Goal: Task Accomplishment & Management: Use online tool/utility

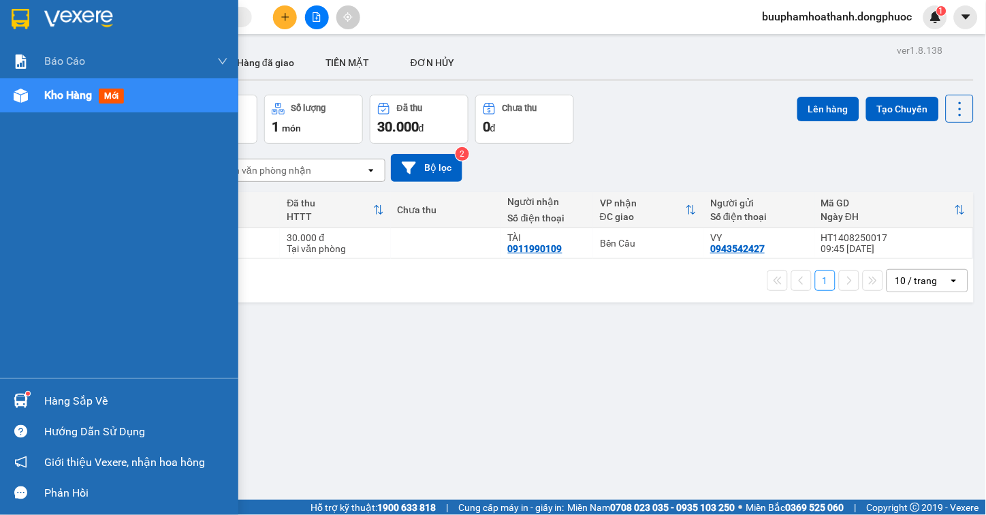
click at [54, 396] on div "Hàng sắp về" at bounding box center [136, 401] width 184 height 20
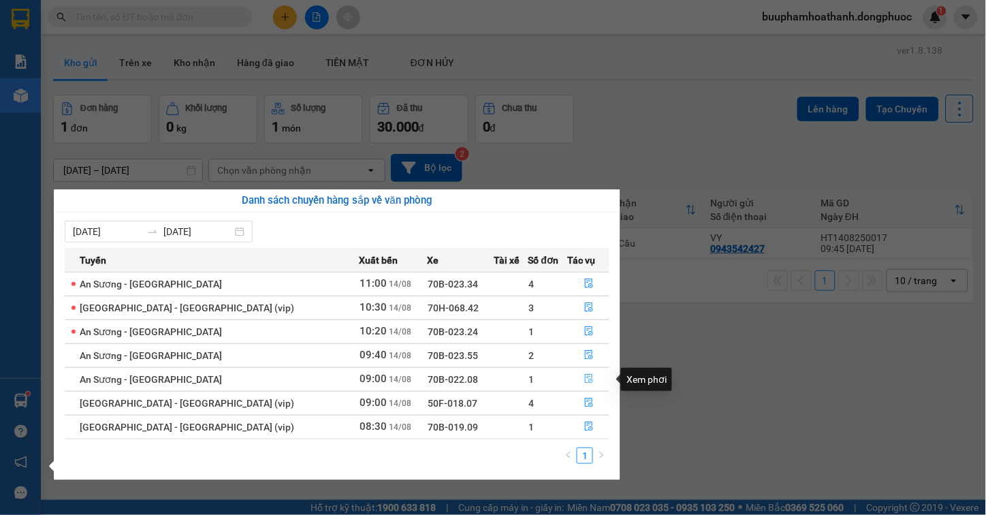
click at [584, 379] on icon "file-done" at bounding box center [589, 379] width 10 height 10
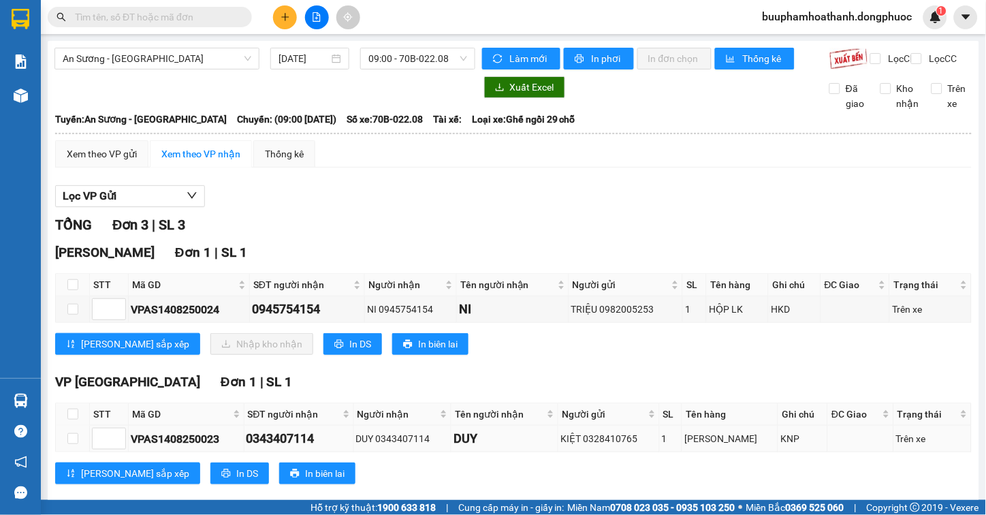
scroll to position [151, 0]
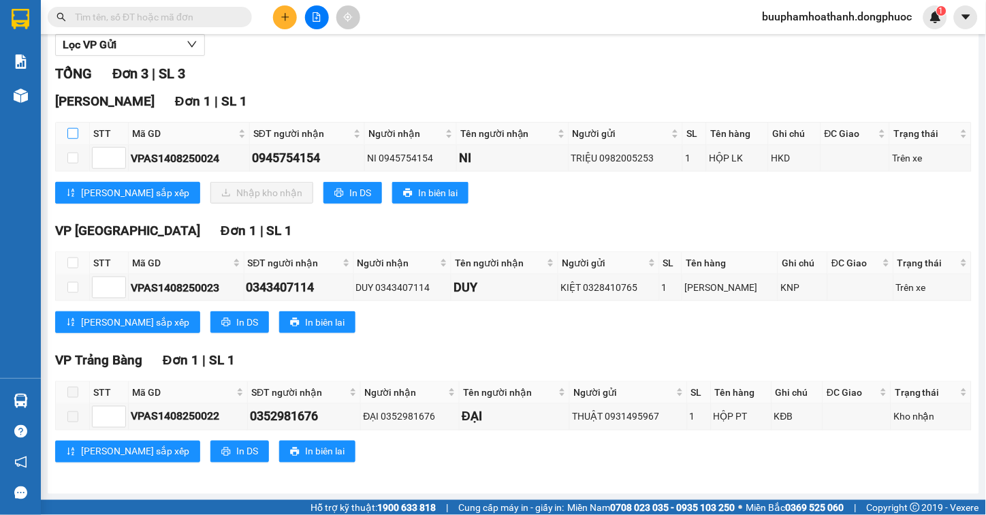
click at [72, 139] on input "checkbox" at bounding box center [72, 133] width 11 height 11
checkbox input "true"
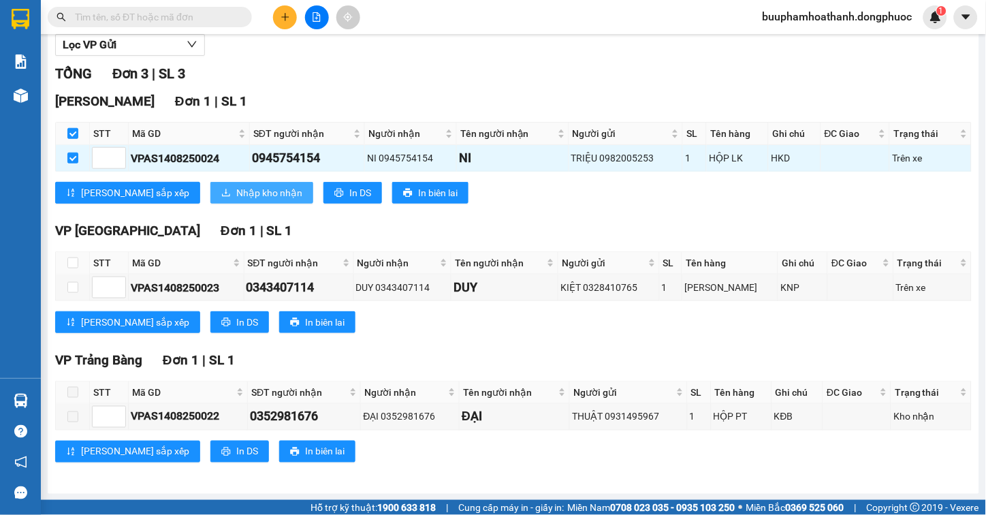
click at [236, 200] on span "Nhập kho nhận" at bounding box center [269, 192] width 66 height 15
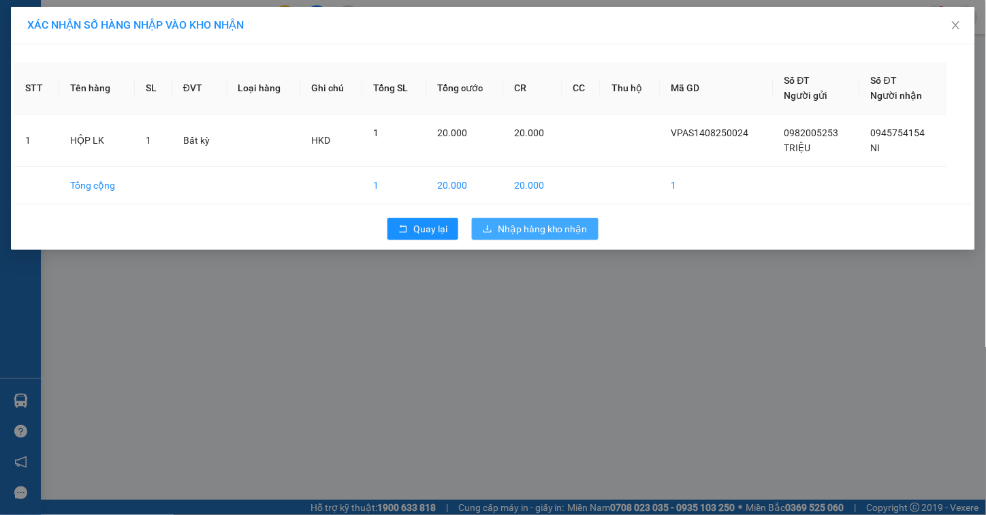
click at [549, 230] on span "Nhập hàng kho nhận" at bounding box center [543, 228] width 90 height 15
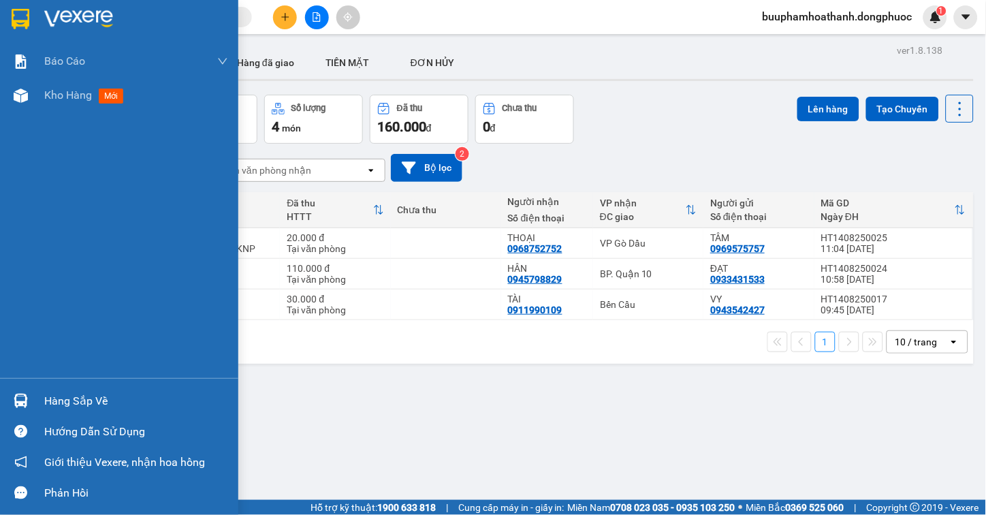
click at [39, 396] on div "Hàng sắp về" at bounding box center [119, 400] width 238 height 31
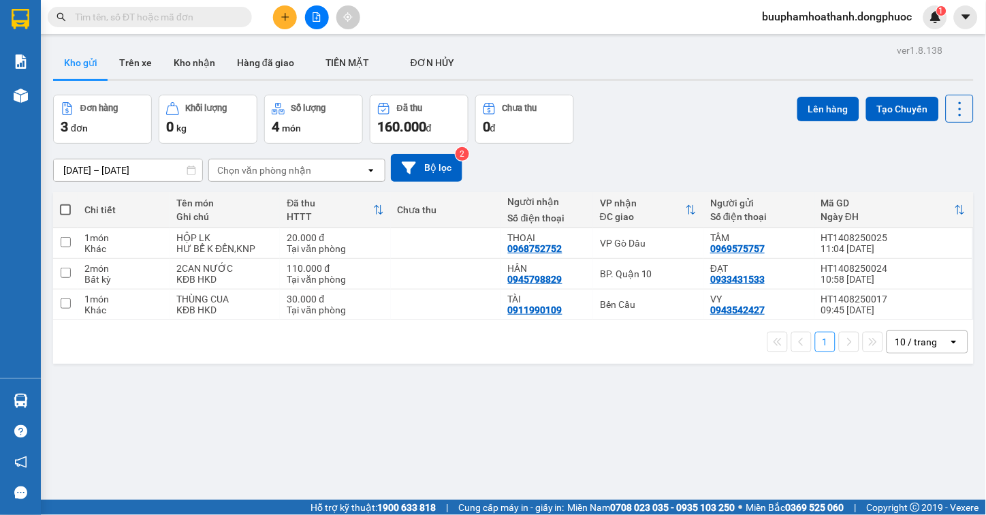
click at [702, 420] on section "Kết quả tìm kiếm ( 0 ) Bộ lọc No Data buuphamhoathanh.dongphuoc 1 Báo cáo Mẫu 1…" at bounding box center [493, 257] width 986 height 515
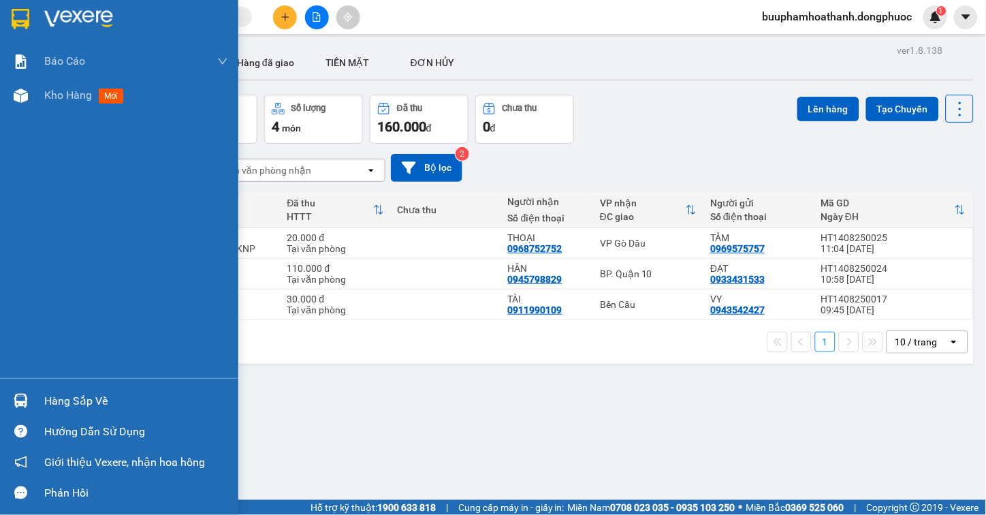
click at [50, 391] on div "Hàng sắp về" at bounding box center [136, 401] width 184 height 20
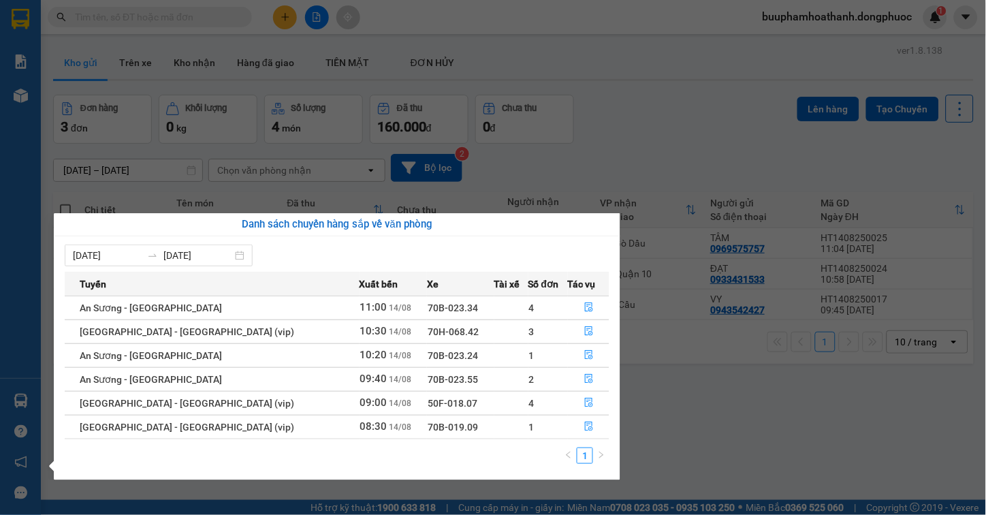
click at [711, 402] on section "Kết quả tìm kiếm ( 0 ) Bộ lọc No Data buuphamhoathanh.dongphuoc 1 Báo cáo Mẫu 1…" at bounding box center [493, 257] width 986 height 515
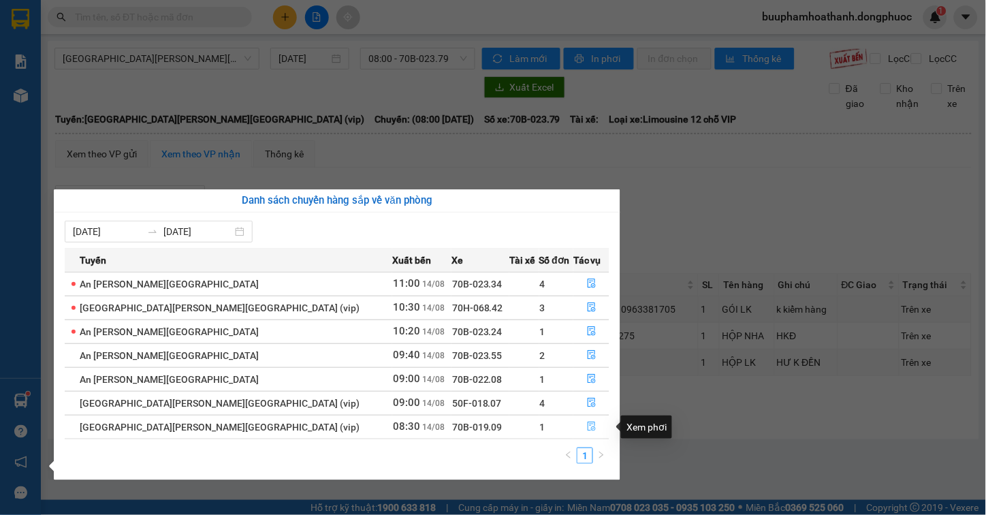
click at [587, 429] on icon "file-done" at bounding box center [592, 426] width 10 height 10
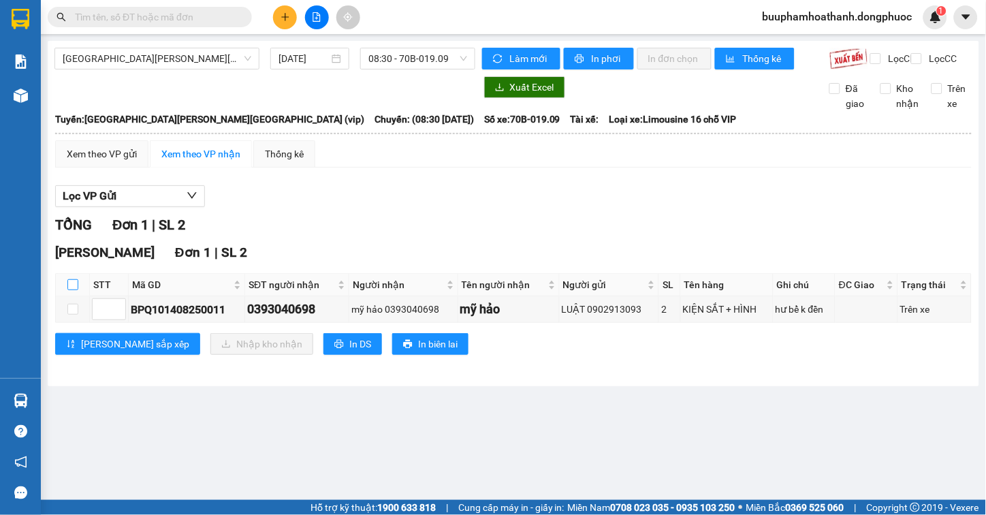
click at [69, 290] on input "checkbox" at bounding box center [72, 284] width 11 height 11
checkbox input "true"
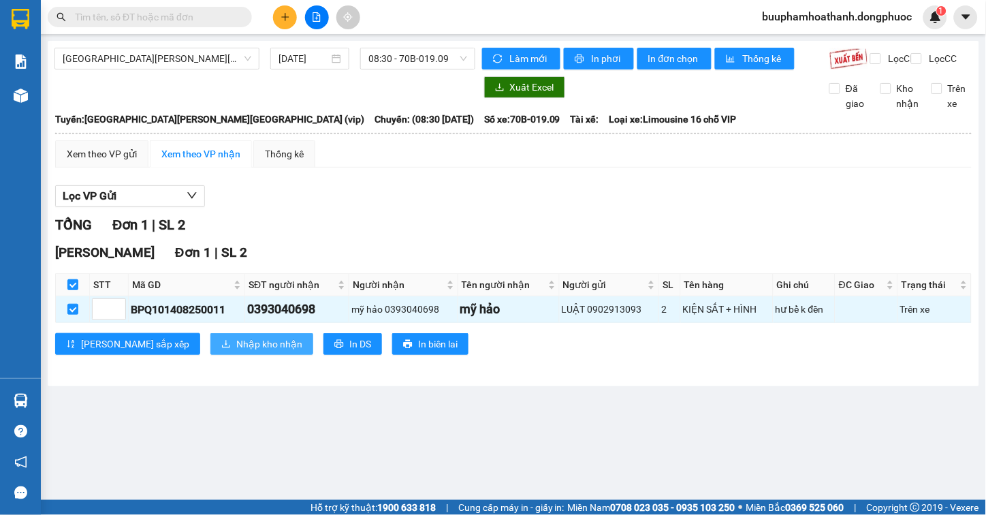
click at [236, 351] on span "Nhập kho nhận" at bounding box center [269, 343] width 66 height 15
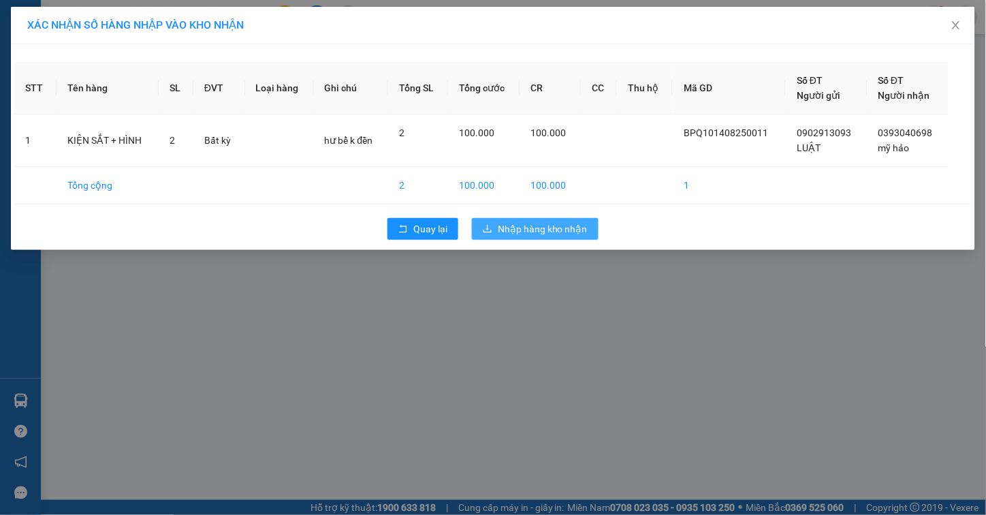
click at [540, 228] on span "Nhập hàng kho nhận" at bounding box center [543, 228] width 90 height 15
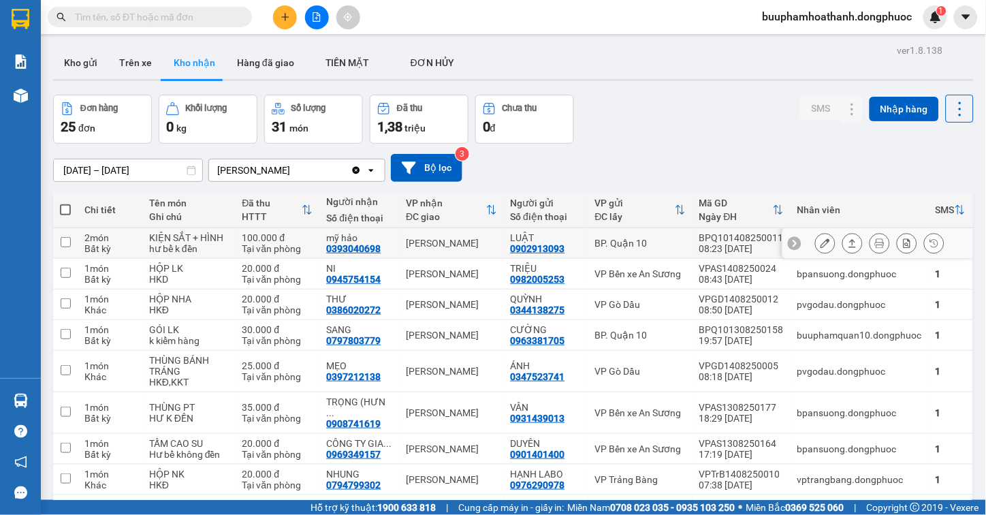
click at [847, 247] on icon at bounding box center [852, 243] width 10 height 10
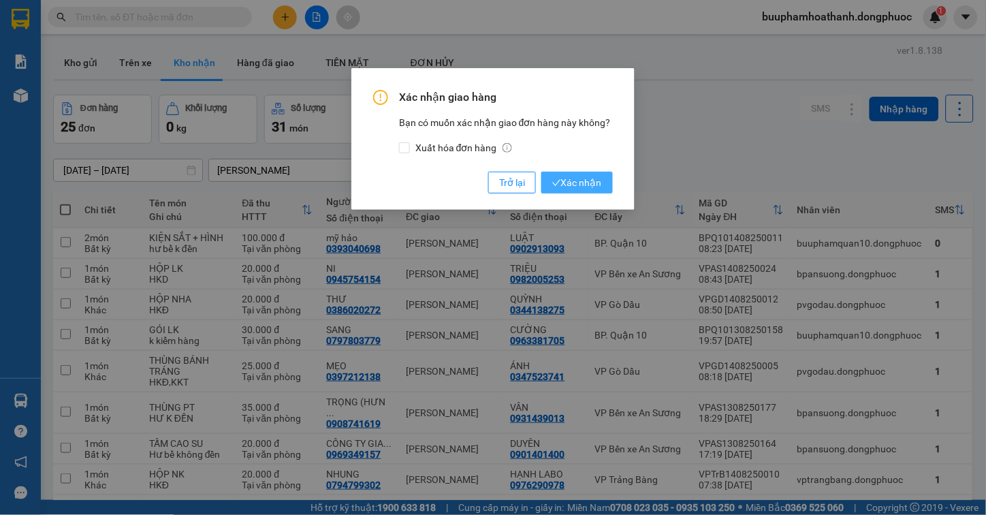
click at [568, 182] on span "Xác nhận" at bounding box center [577, 182] width 50 height 15
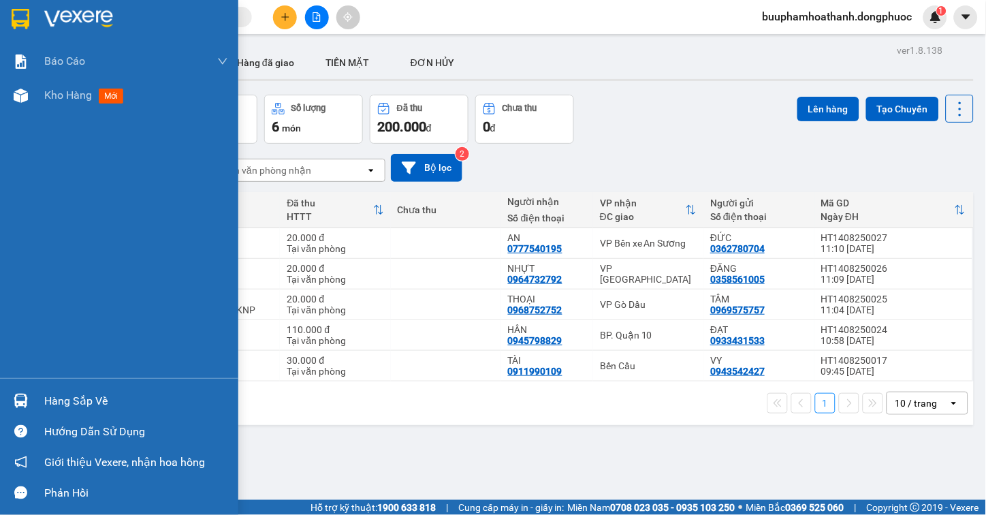
click at [51, 398] on div "Hàng sắp về" at bounding box center [136, 401] width 184 height 20
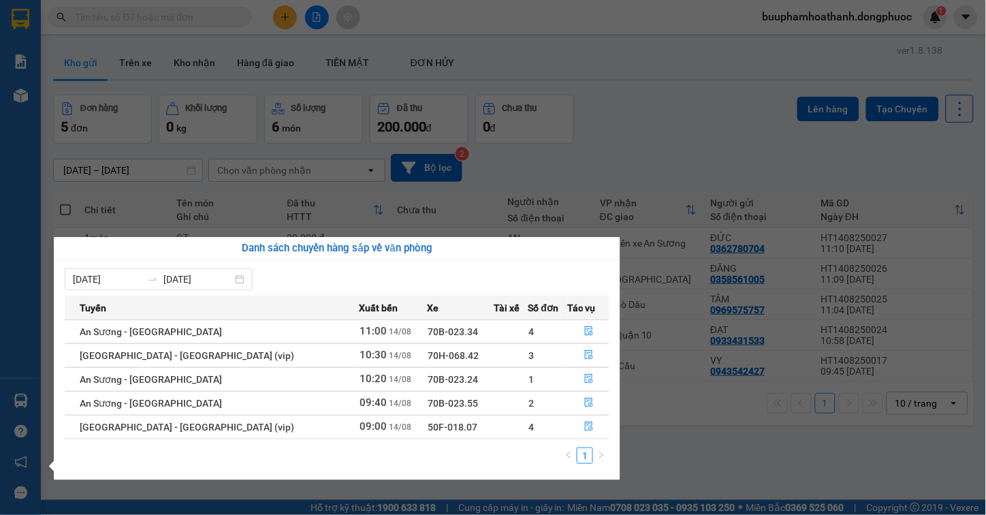
click at [32, 234] on div "Báo cáo Mẫu 1: Báo cáo dòng tiền Mẫu 1: Báo cáo dòng tiền theo nhân viên Mẫu 1:…" at bounding box center [20, 257] width 41 height 515
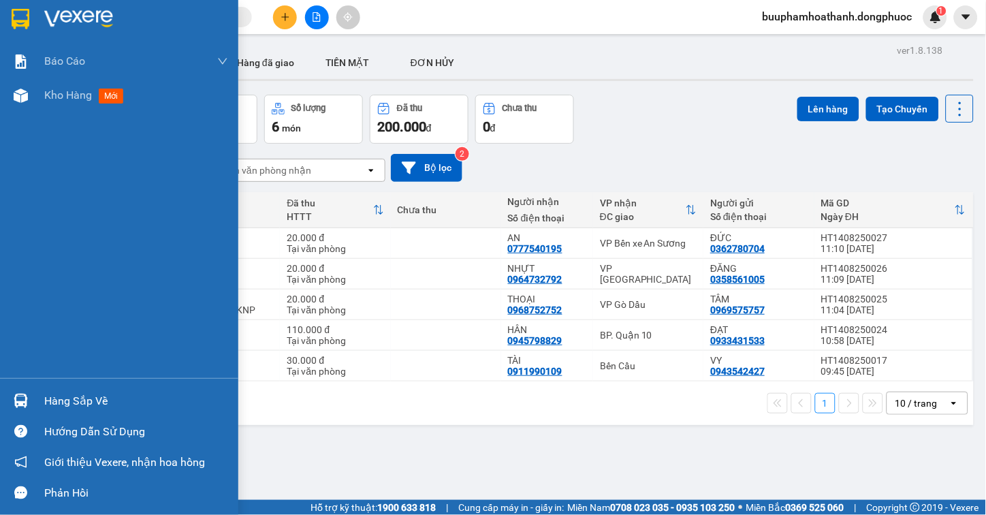
click at [90, 402] on div "Hàng sắp về" at bounding box center [136, 401] width 184 height 20
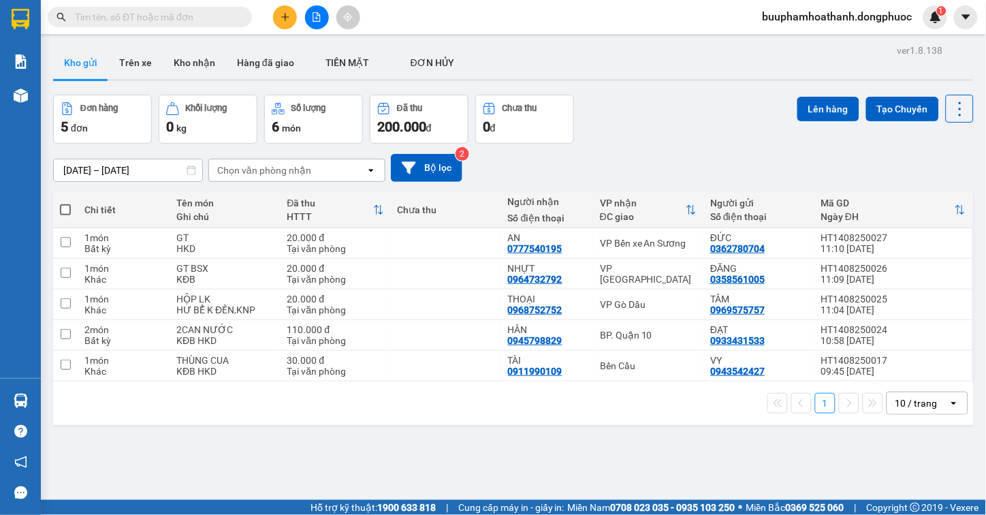
click at [697, 43] on section "Kết quả tìm kiếm ( 0 ) Bộ lọc No Data buuphamhoathanh.dongphuoc 1 Báo cáo Mẫu 1…" at bounding box center [493, 257] width 986 height 515
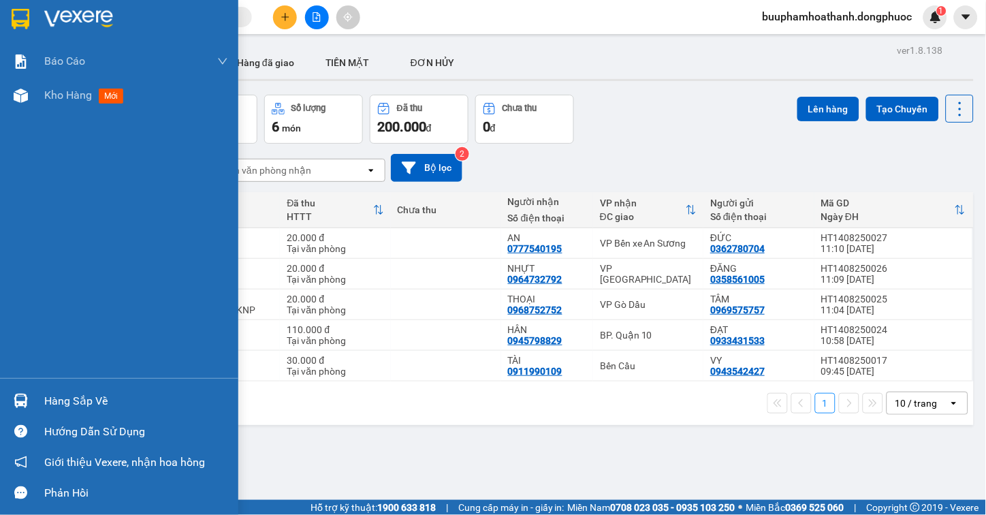
click at [65, 386] on div "Hàng sắp về" at bounding box center [119, 400] width 238 height 31
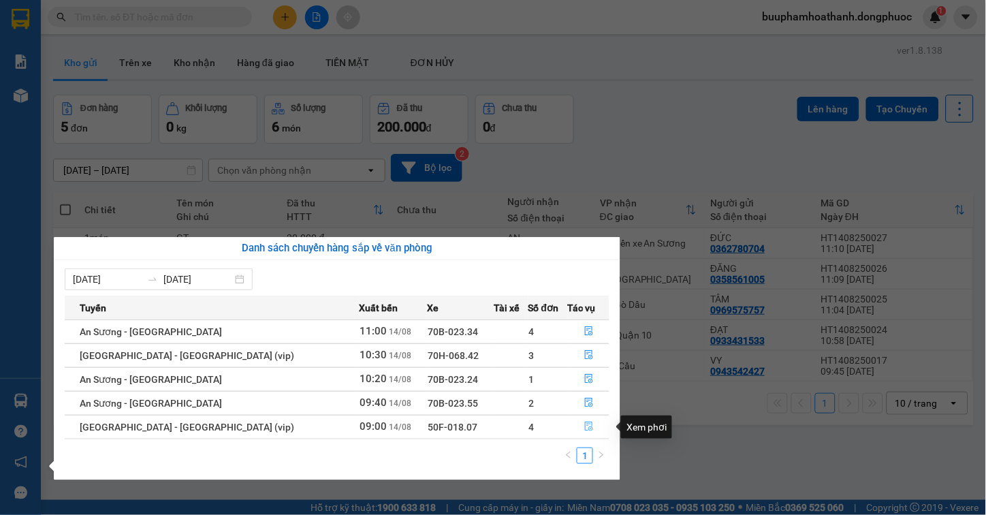
click at [585, 429] on icon "file-done" at bounding box center [589, 426] width 8 height 10
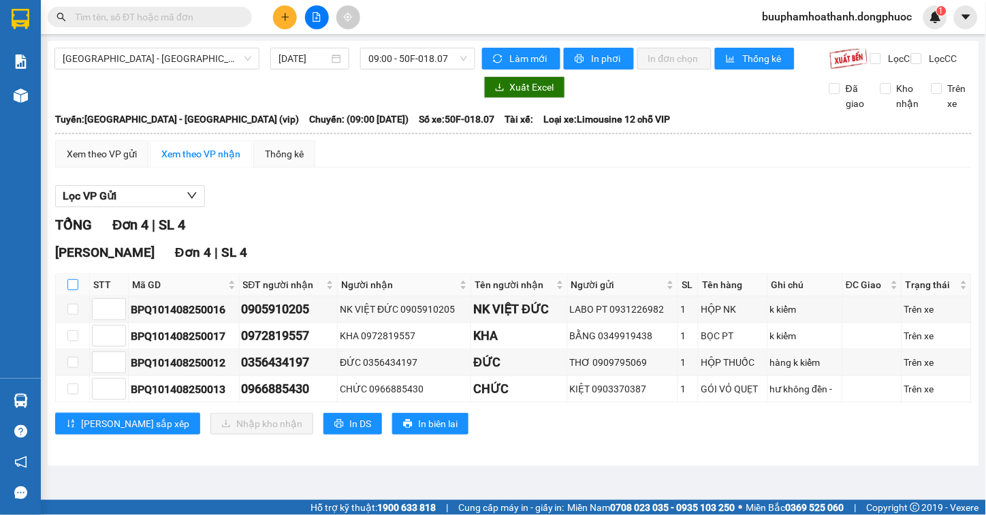
click at [72, 290] on input "checkbox" at bounding box center [72, 284] width 11 height 11
checkbox input "true"
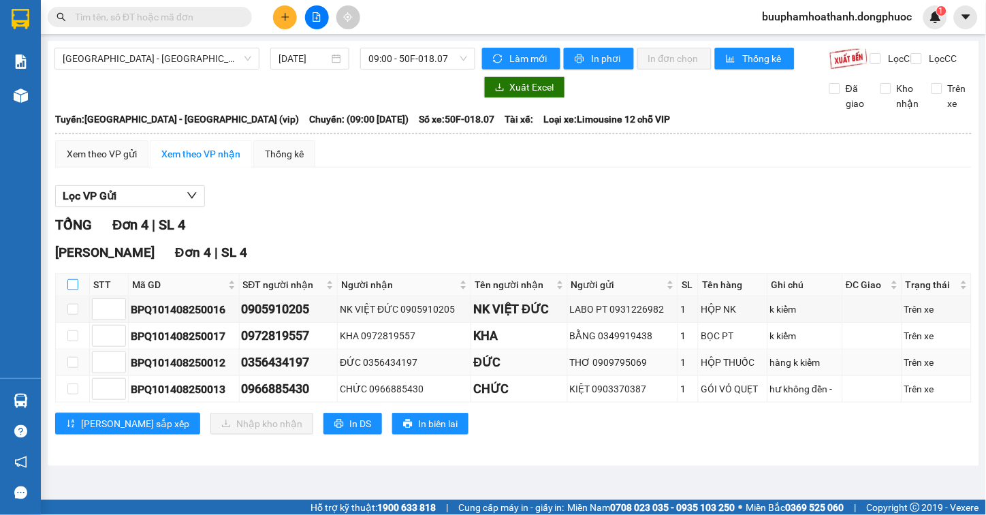
checkbox input "true"
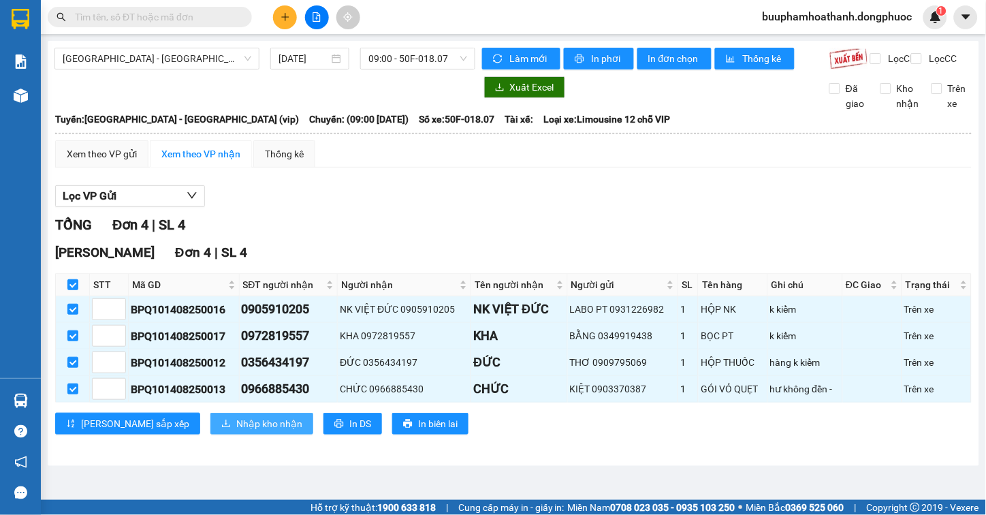
click at [236, 431] on span "Nhập kho nhận" at bounding box center [269, 423] width 66 height 15
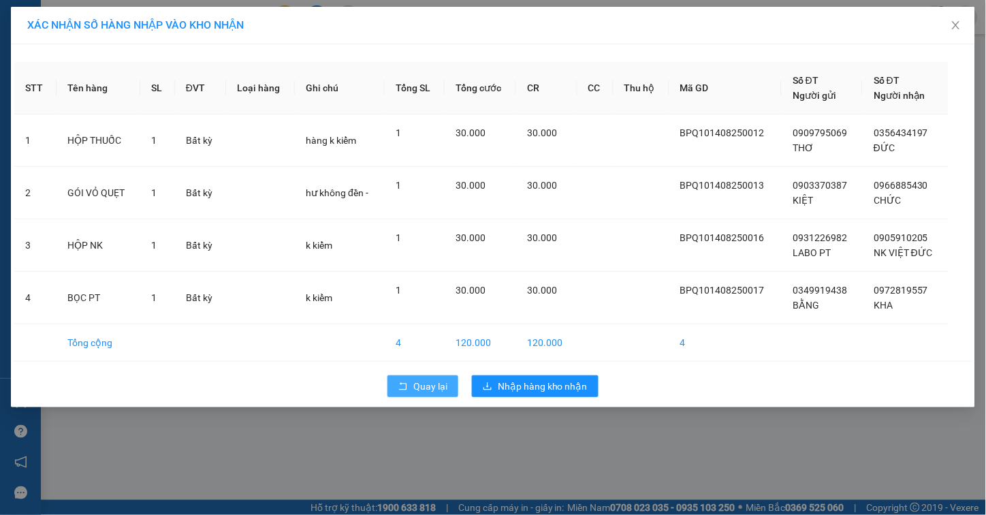
click at [424, 388] on span "Quay lại" at bounding box center [430, 385] width 34 height 15
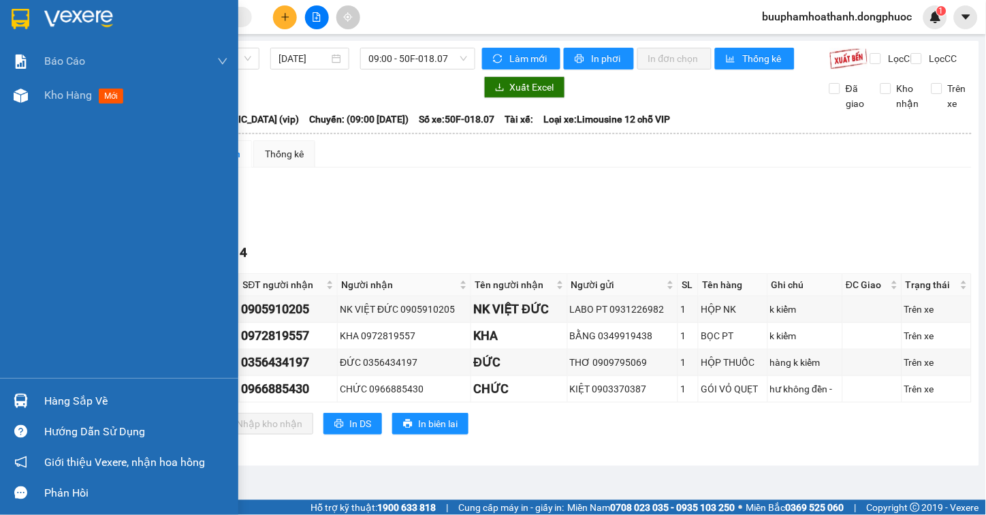
click at [37, 398] on div "Hàng sắp về" at bounding box center [119, 400] width 238 height 31
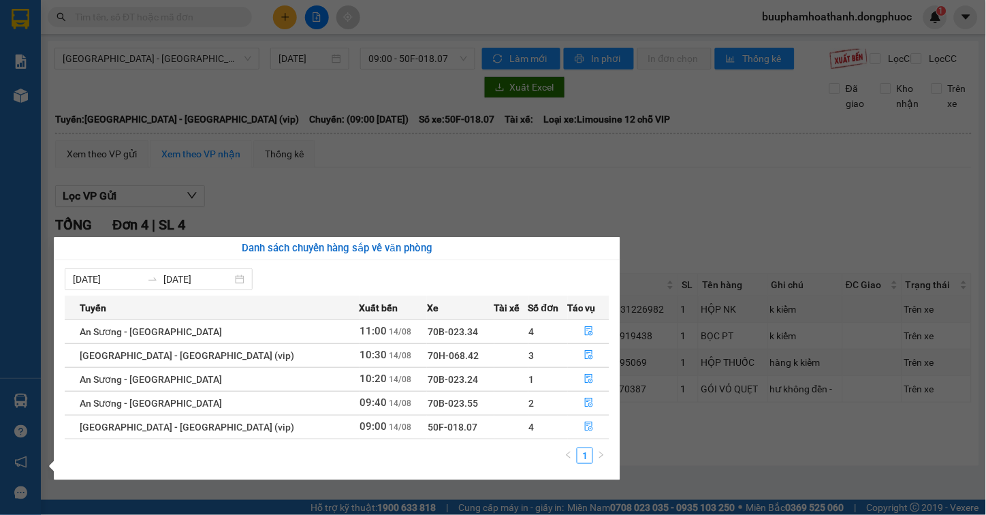
click at [718, 129] on section "Kết quả tìm kiếm ( 0 ) Bộ lọc No Data buuphamhoathanh.dongphuoc 1 Báo cáo Mẫu 1…" at bounding box center [493, 257] width 986 height 515
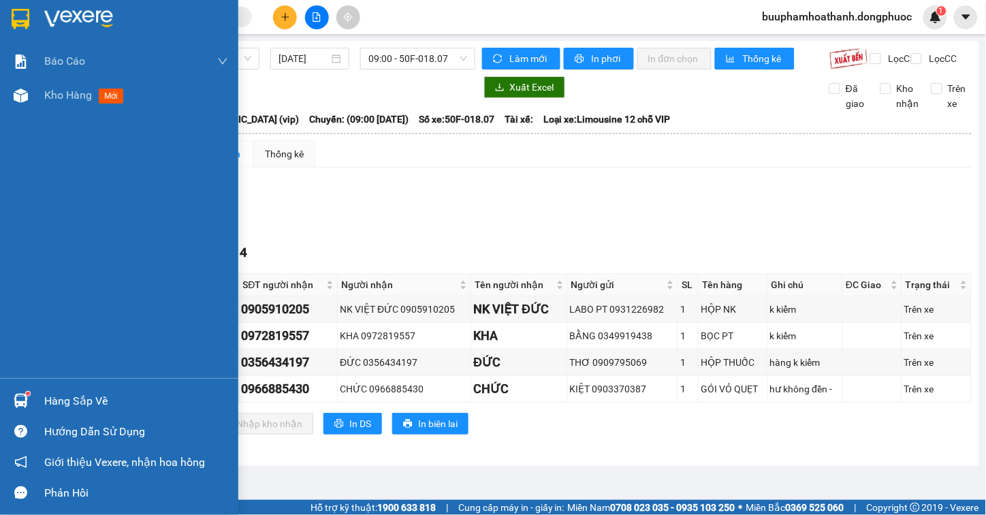
click at [42, 412] on div "Hàng sắp về" at bounding box center [119, 400] width 238 height 31
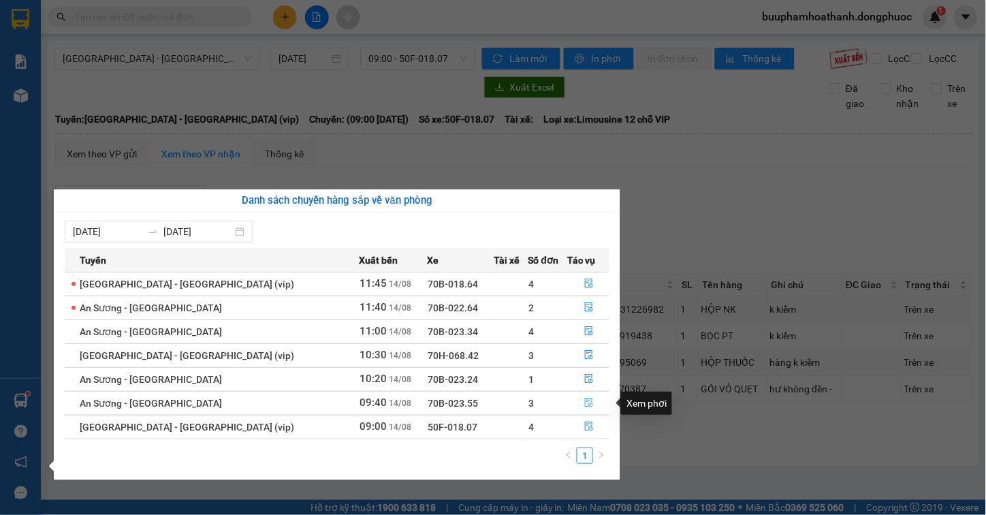
click at [584, 402] on icon "file-done" at bounding box center [589, 403] width 10 height 10
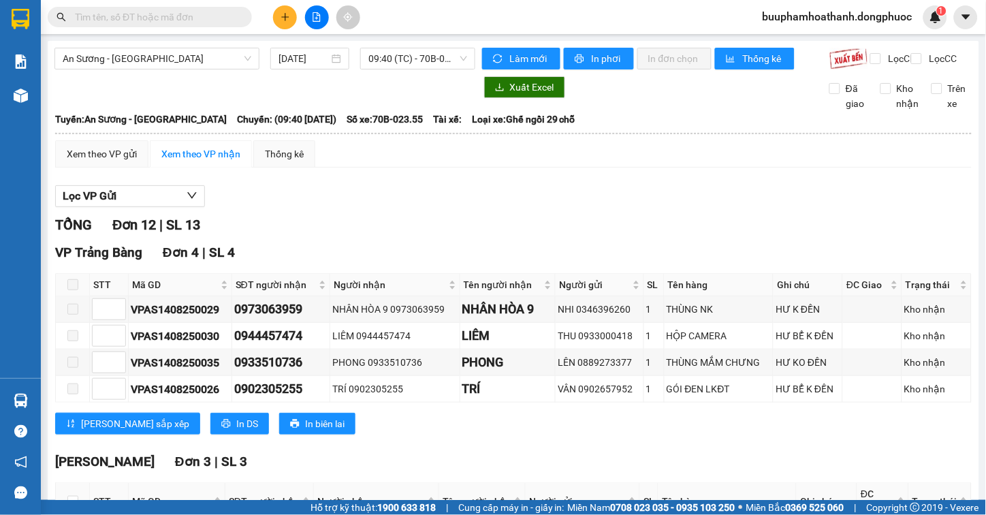
scroll to position [227, 0]
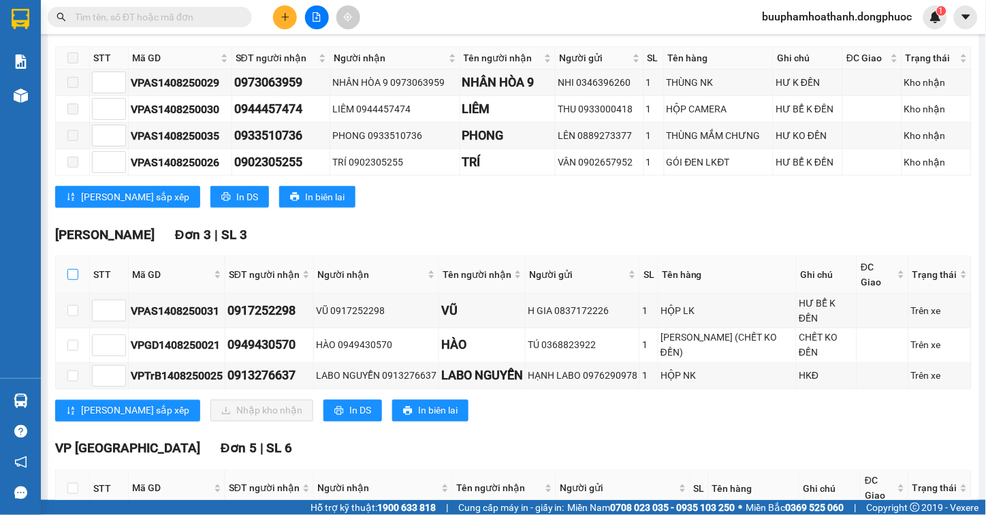
click at [71, 276] on input "checkbox" at bounding box center [72, 274] width 11 height 11
checkbox input "true"
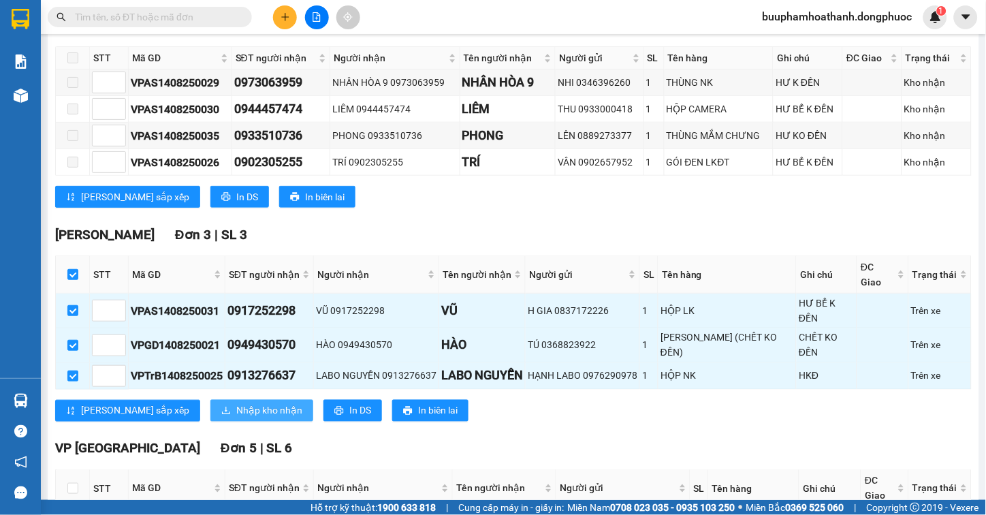
click at [236, 403] on span "Nhập kho nhận" at bounding box center [269, 410] width 66 height 15
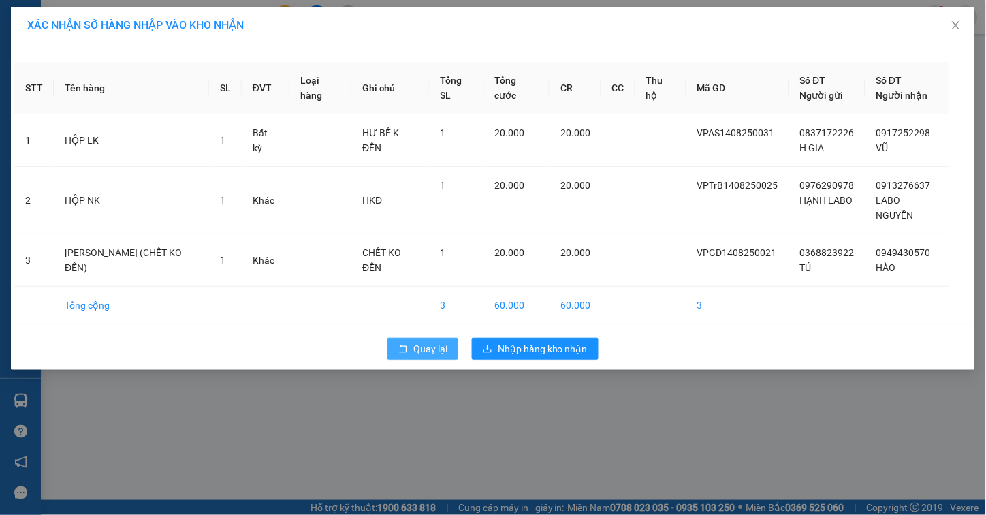
click at [413, 341] on span "Quay lại" at bounding box center [430, 348] width 34 height 15
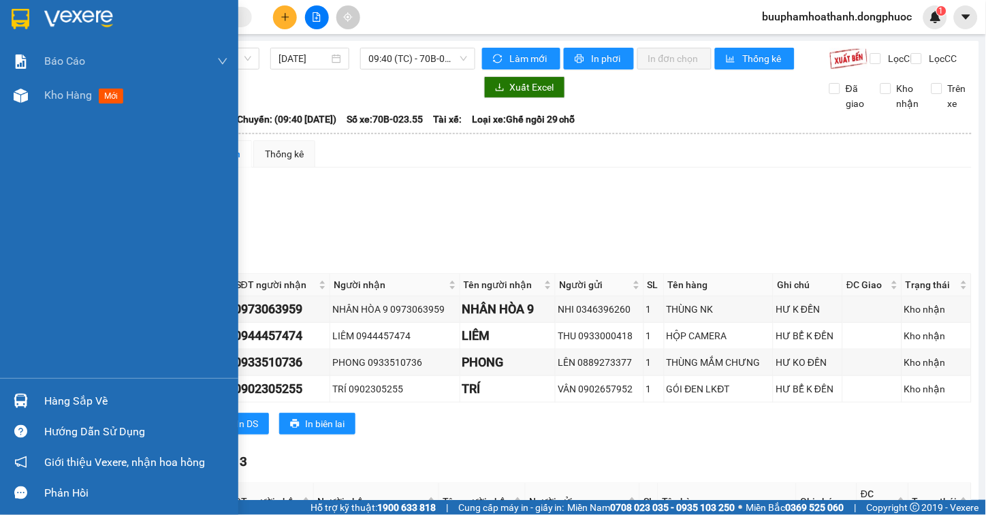
click at [58, 395] on div "Hàng sắp về" at bounding box center [136, 401] width 184 height 20
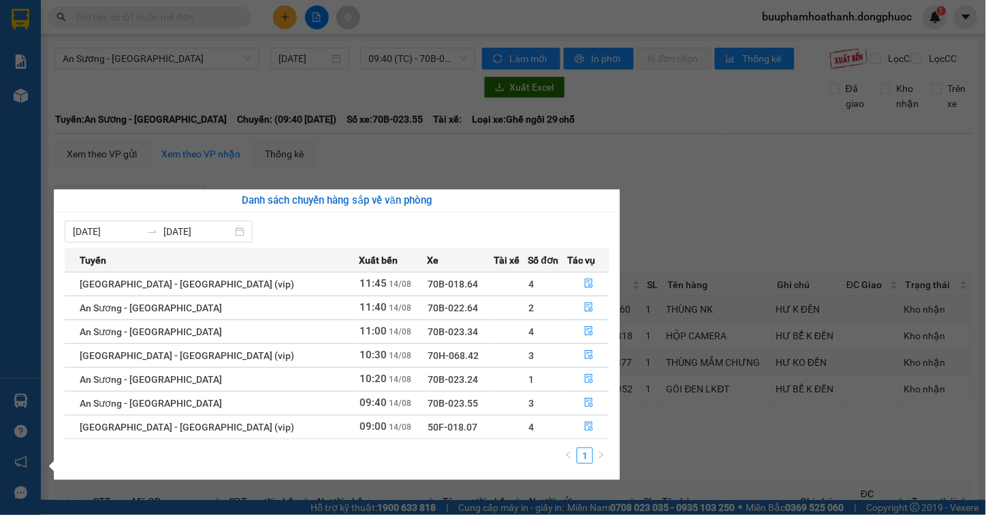
click at [813, 211] on section "Kết quả tìm kiếm ( 0 ) Bộ lọc No Data buuphamhoathanh.dongphuoc 1 Báo cáo Mẫu 1…" at bounding box center [493, 257] width 986 height 515
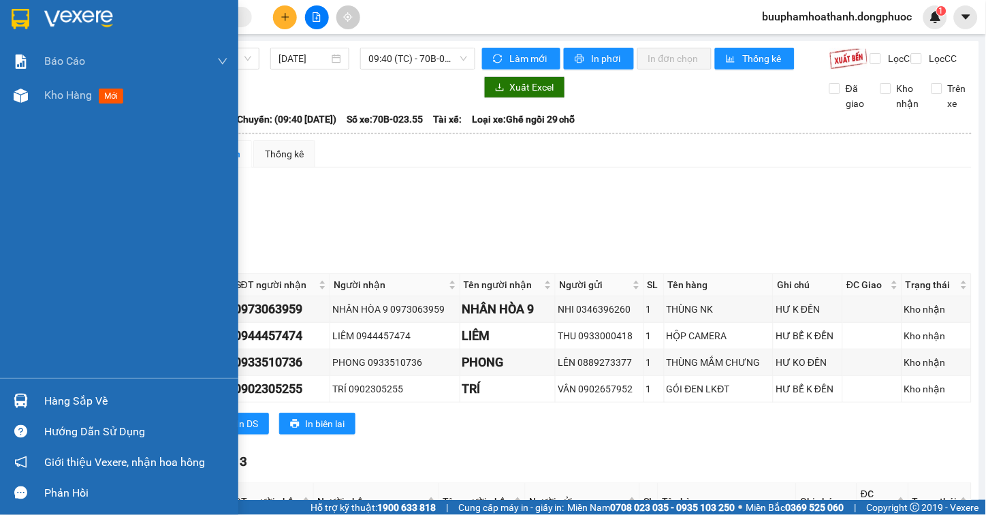
click at [82, 400] on div "Hàng sắp về" at bounding box center [136, 401] width 184 height 20
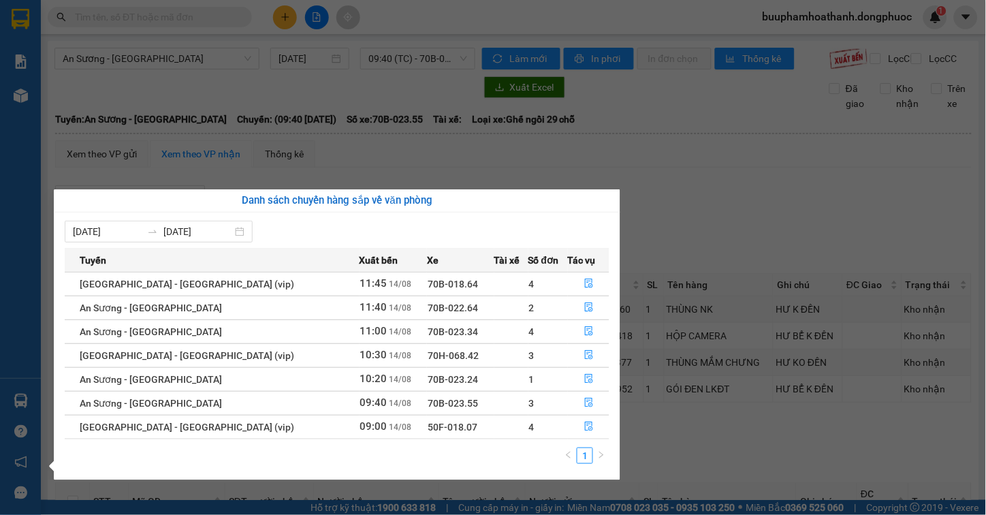
click at [713, 212] on section "Kết quả tìm kiếm ( 0 ) Bộ lọc No Data buuphamhoathanh.dongphuoc 1 Báo cáo Mẫu 1…" at bounding box center [493, 257] width 986 height 515
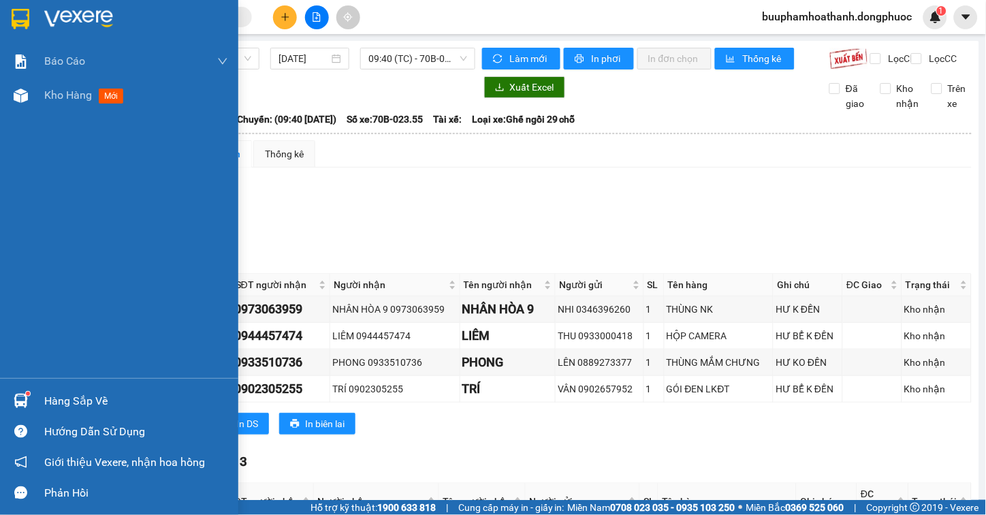
click at [63, 395] on div "Hàng sắp về" at bounding box center [136, 401] width 184 height 20
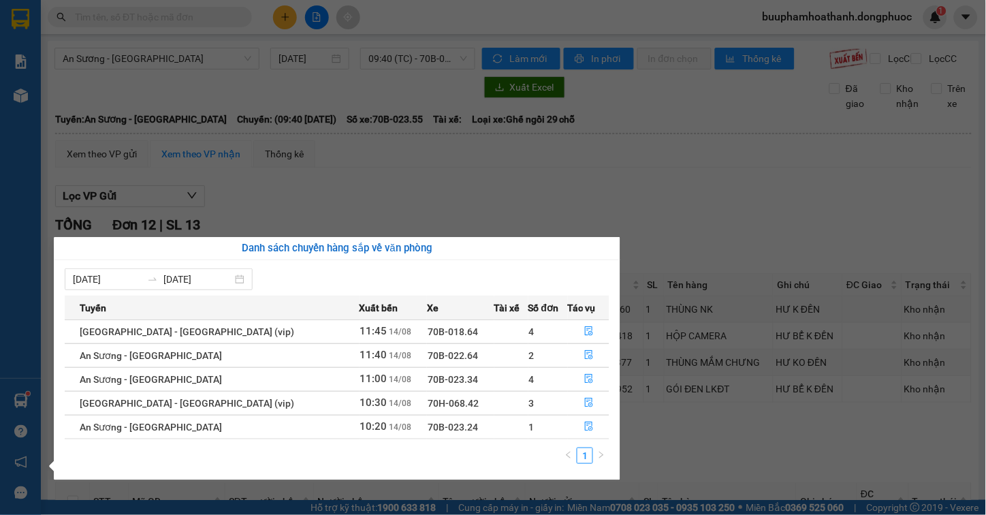
click at [691, 197] on section "Kết quả tìm kiếm ( 0 ) Bộ lọc No Data buuphamhoathanh.dongphuoc 1 Báo cáo Mẫu 1…" at bounding box center [493, 257] width 986 height 515
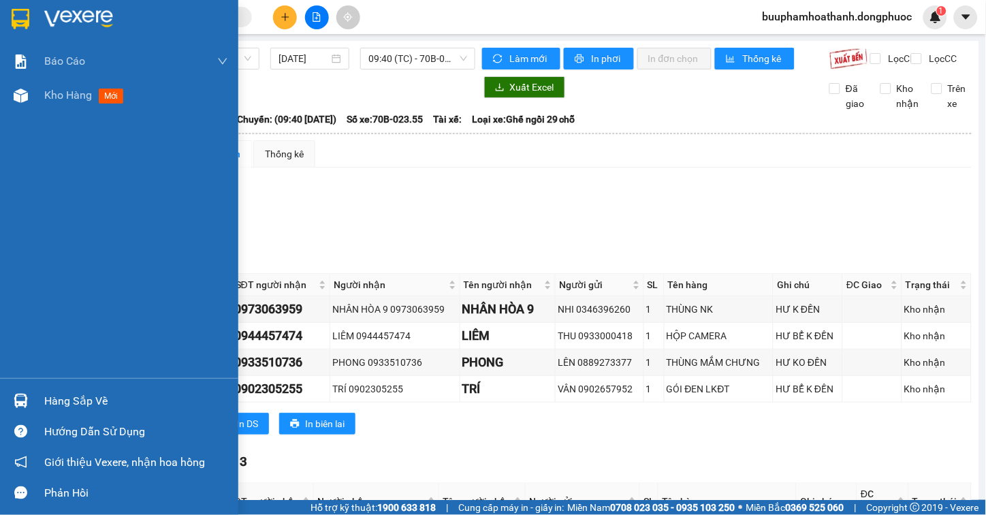
click at [59, 402] on div "Hàng sắp về" at bounding box center [136, 401] width 184 height 20
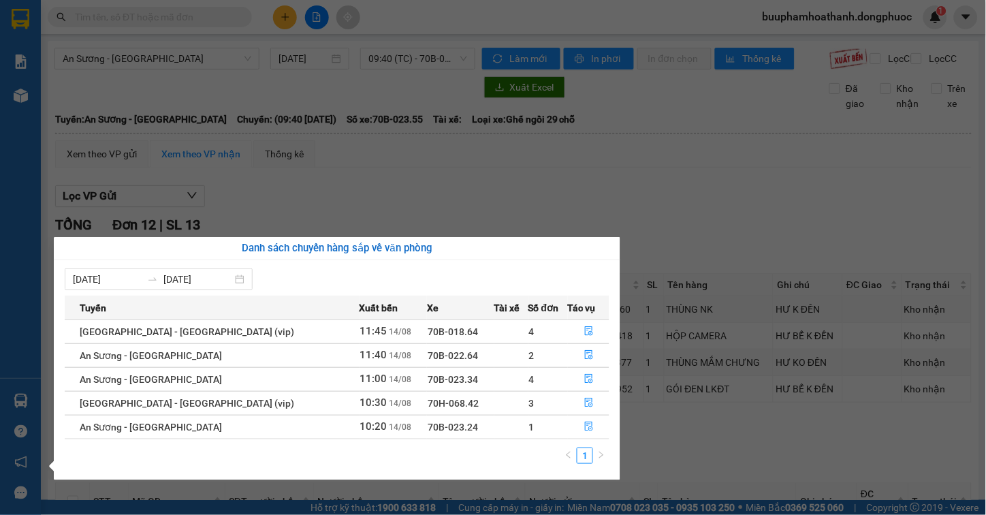
drag, startPoint x: 773, startPoint y: 201, endPoint x: 125, endPoint y: 263, distance: 650.3
click at [772, 199] on section "Kết quả tìm kiếm ( 0 ) Bộ lọc No Data buuphamhoathanh.dongphuoc 1 Báo cáo Mẫu 1…" at bounding box center [493, 257] width 986 height 515
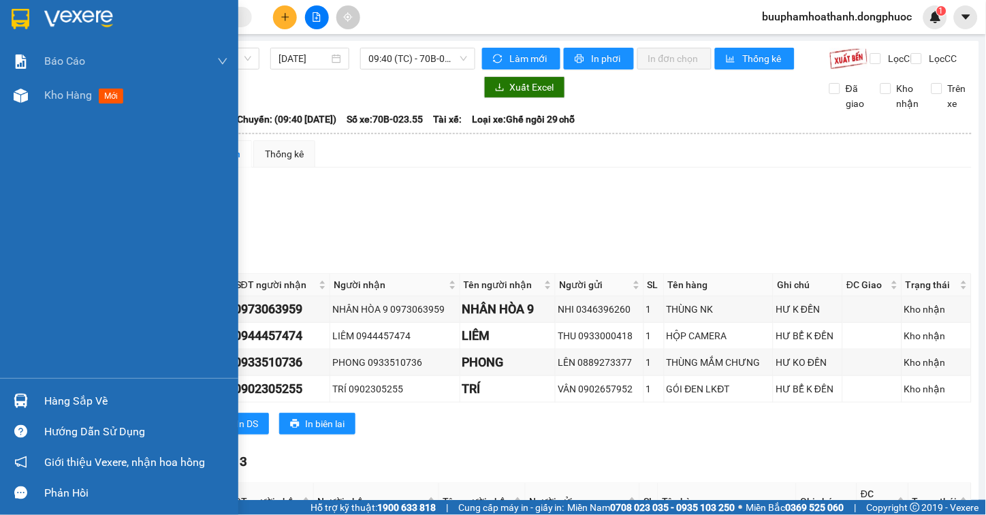
click at [71, 400] on div "Hàng sắp về" at bounding box center [136, 401] width 184 height 20
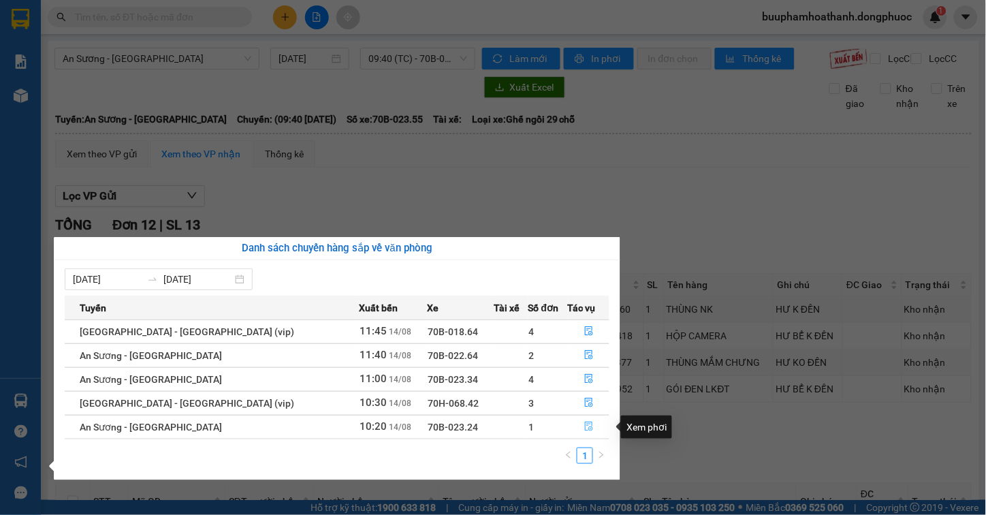
click at [584, 427] on icon "file-done" at bounding box center [589, 426] width 10 height 10
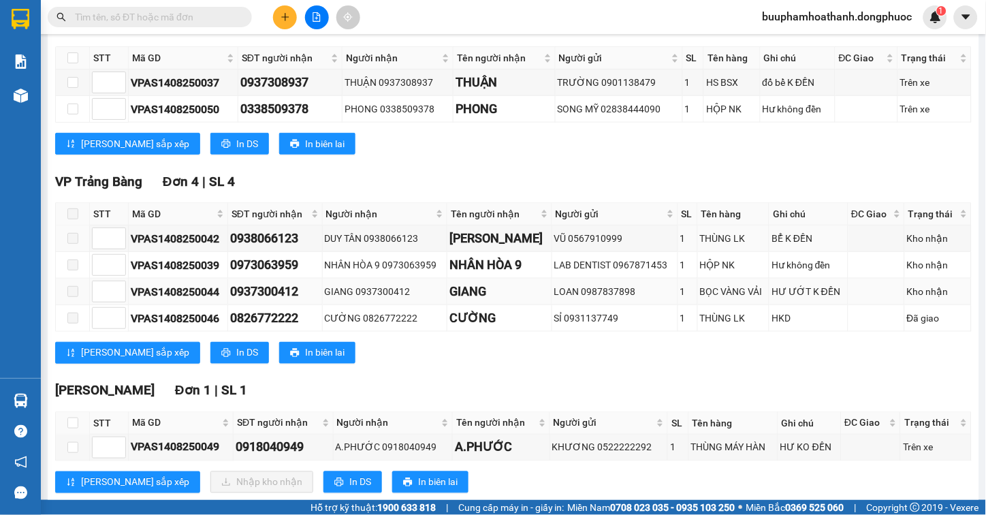
scroll to position [271, 0]
